Goal: Find specific page/section: Find specific page/section

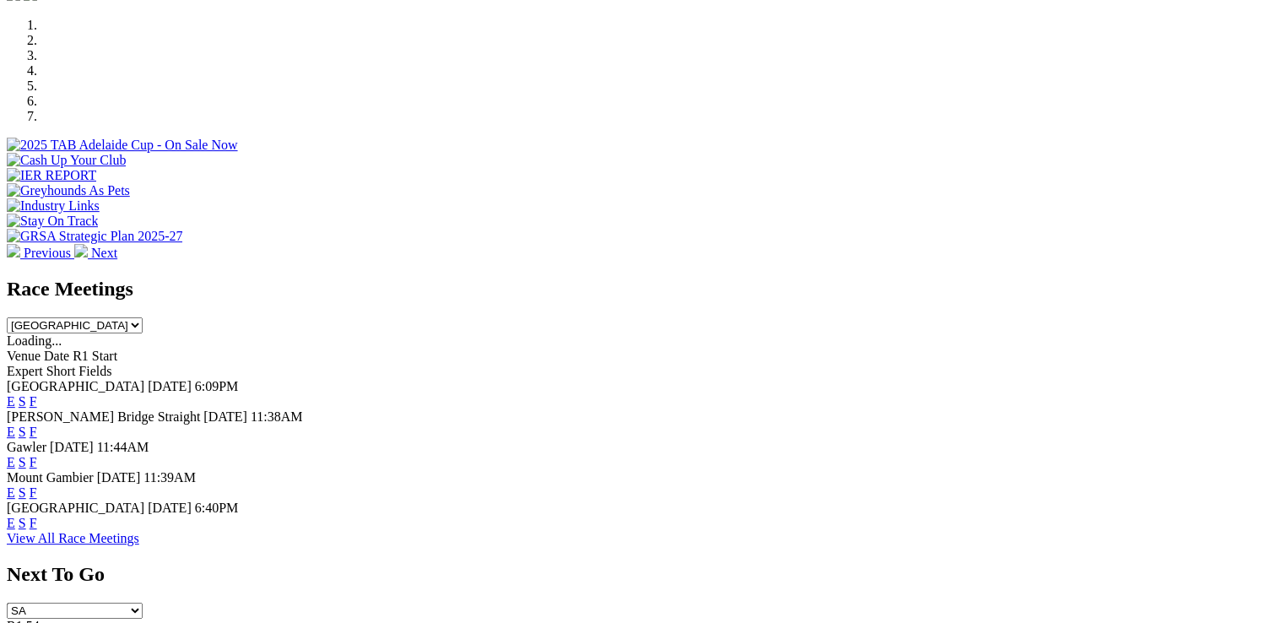
scroll to position [526, 0]
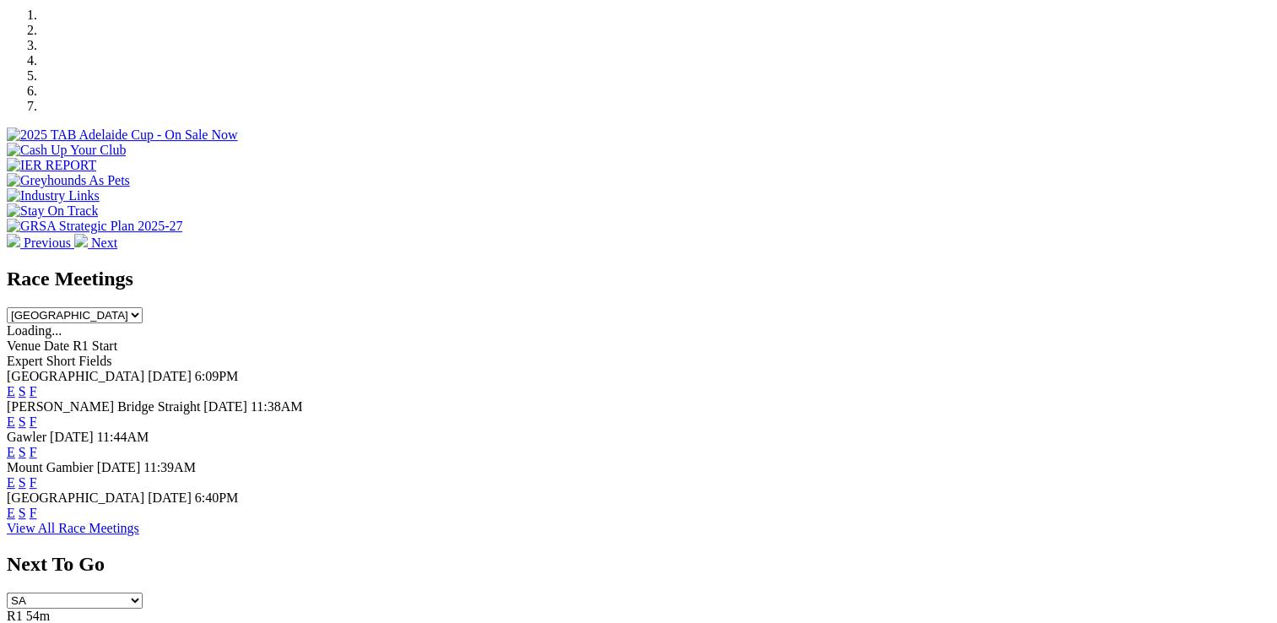
click at [37, 414] on link "F" at bounding box center [34, 421] width 8 height 14
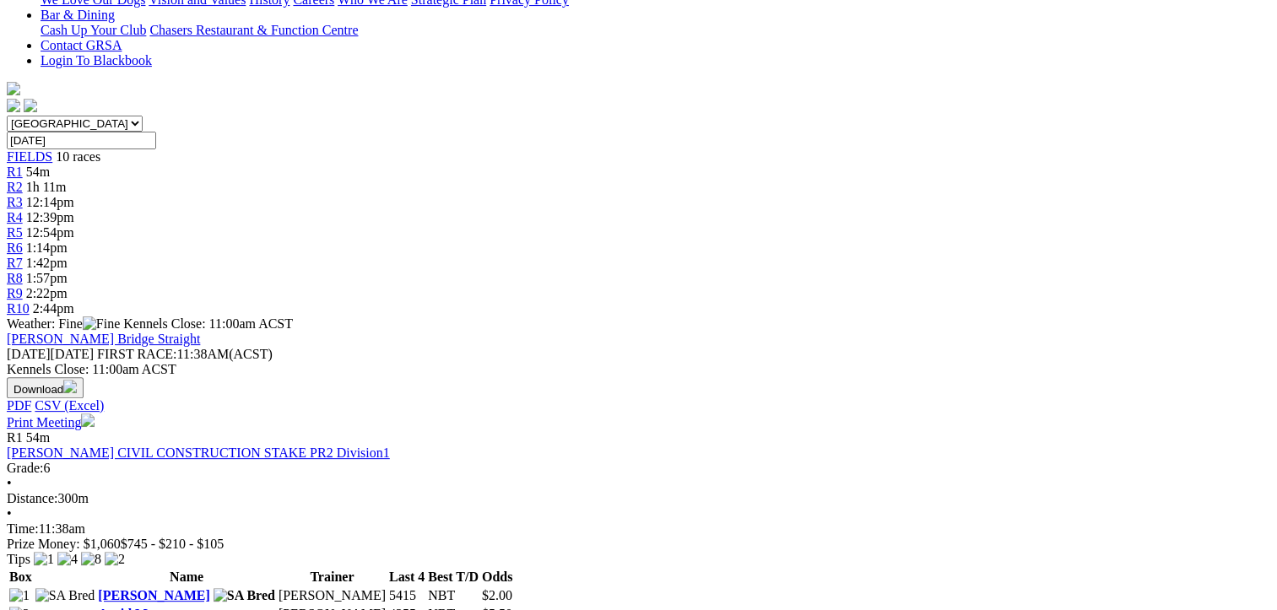
scroll to position [490, 0]
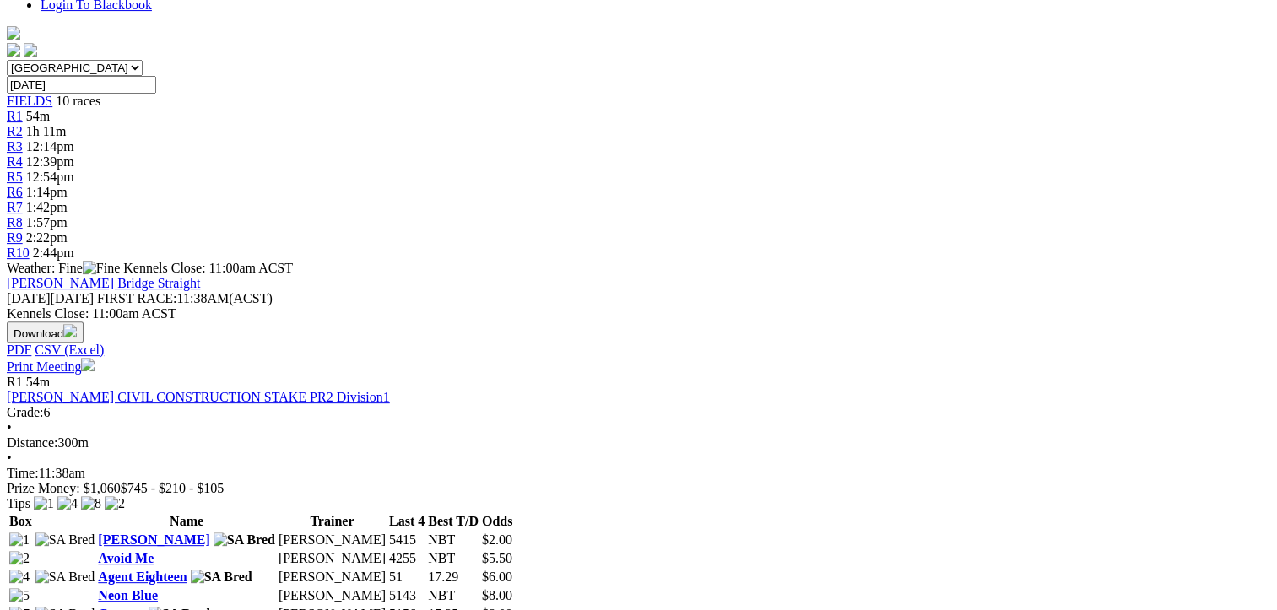
drag, startPoint x: 1270, startPoint y: 175, endPoint x: 1268, endPoint y: 191, distance: 16.1
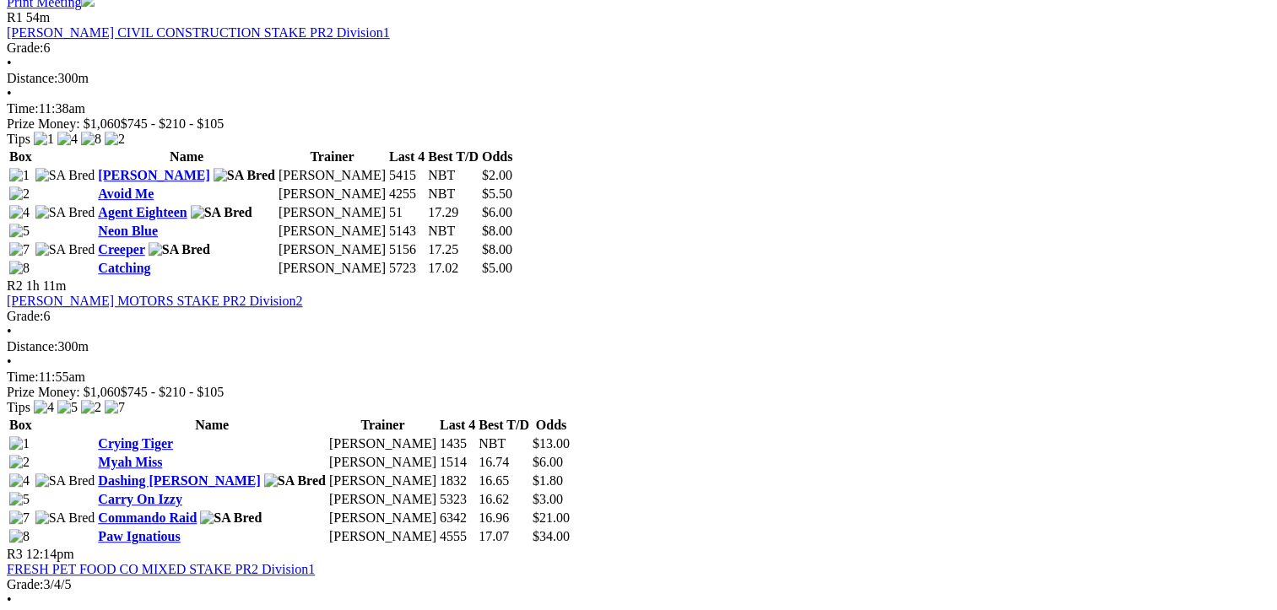
scroll to position [888, 35]
